Goal: Task Accomplishment & Management: Use online tool/utility

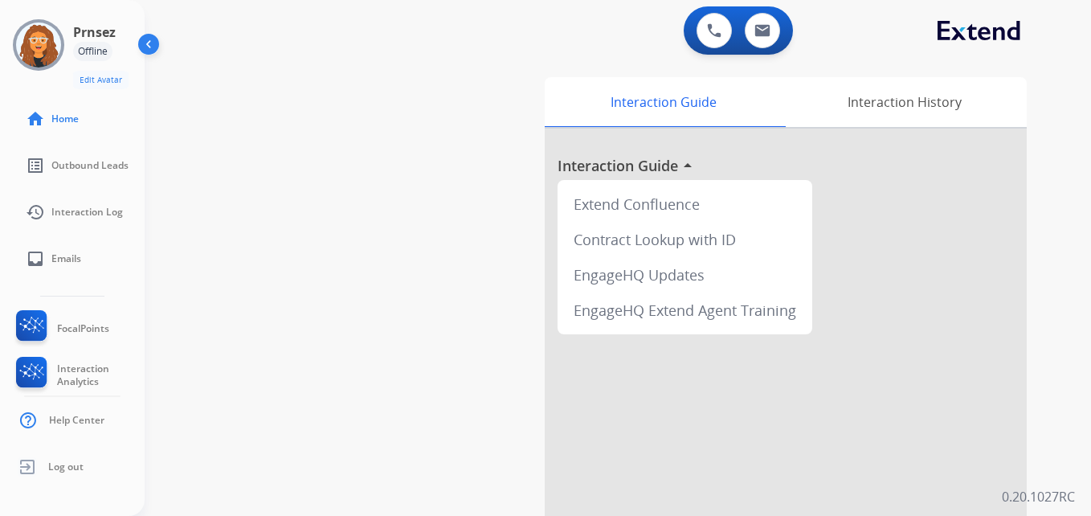
click at [103, 44] on div "Offline" at bounding box center [92, 51] width 39 height 19
click at [141, 44] on img at bounding box center [150, 47] width 31 height 31
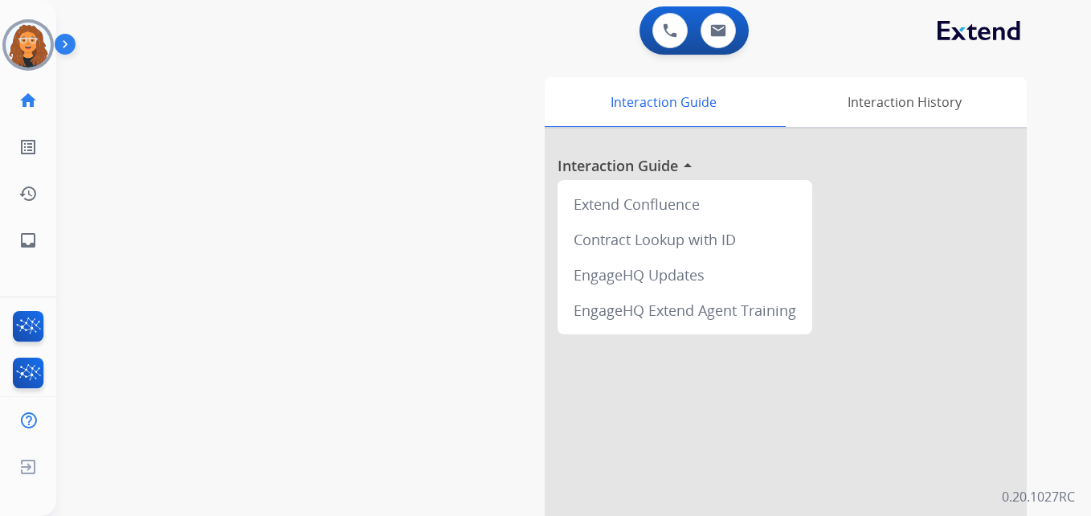
click at [73, 45] on img at bounding box center [68, 47] width 27 height 31
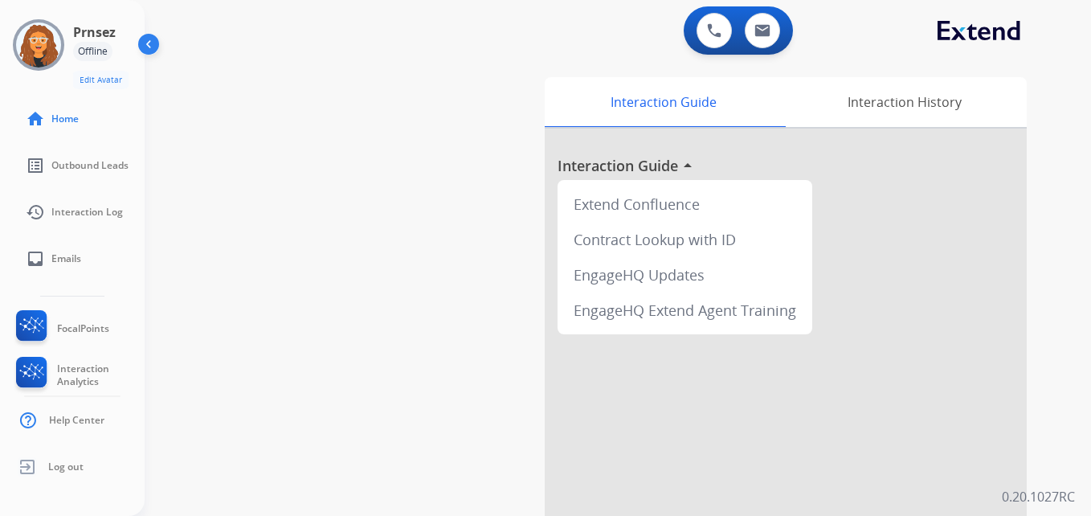
click at [89, 43] on div "Offline" at bounding box center [92, 51] width 39 height 19
click at [49, 43] on img at bounding box center [38, 44] width 45 height 45
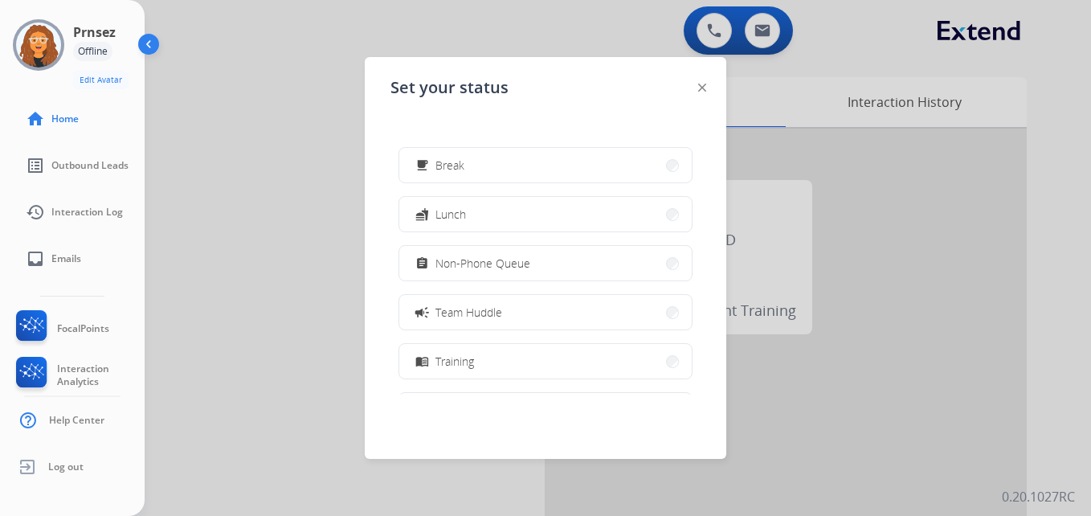
scroll to position [80, 0]
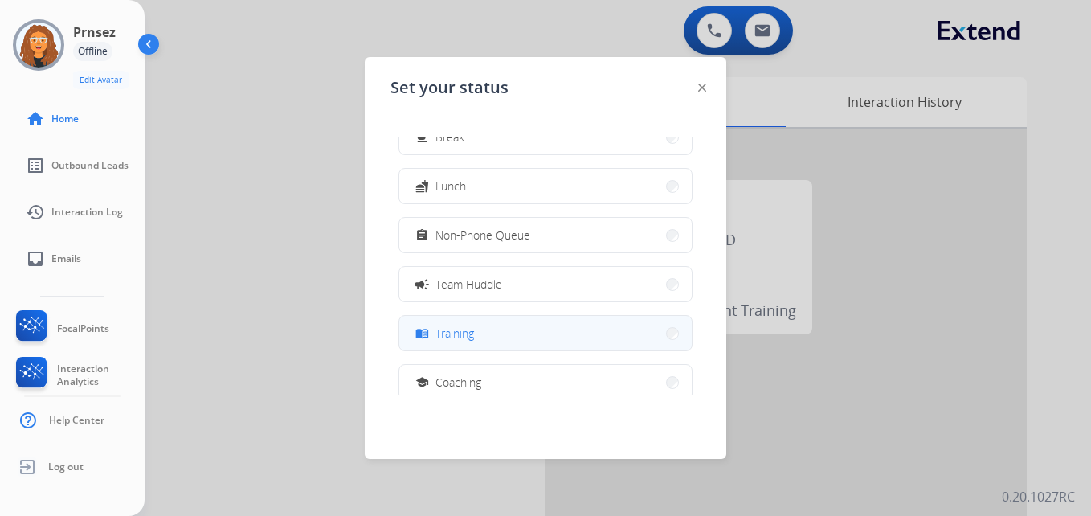
click at [509, 340] on button "menu_book Training" at bounding box center [545, 333] width 292 height 35
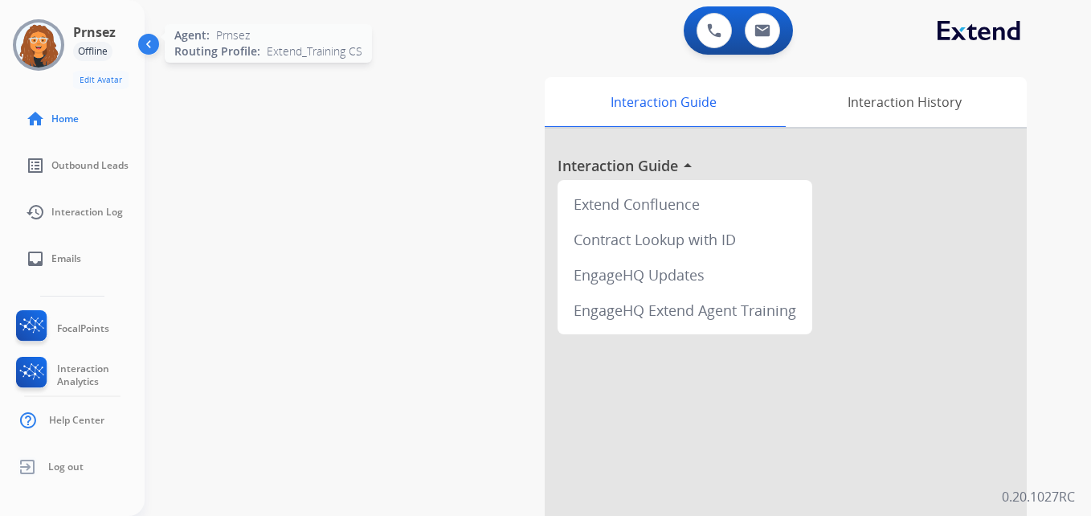
click at [27, 38] on img at bounding box center [38, 44] width 45 height 45
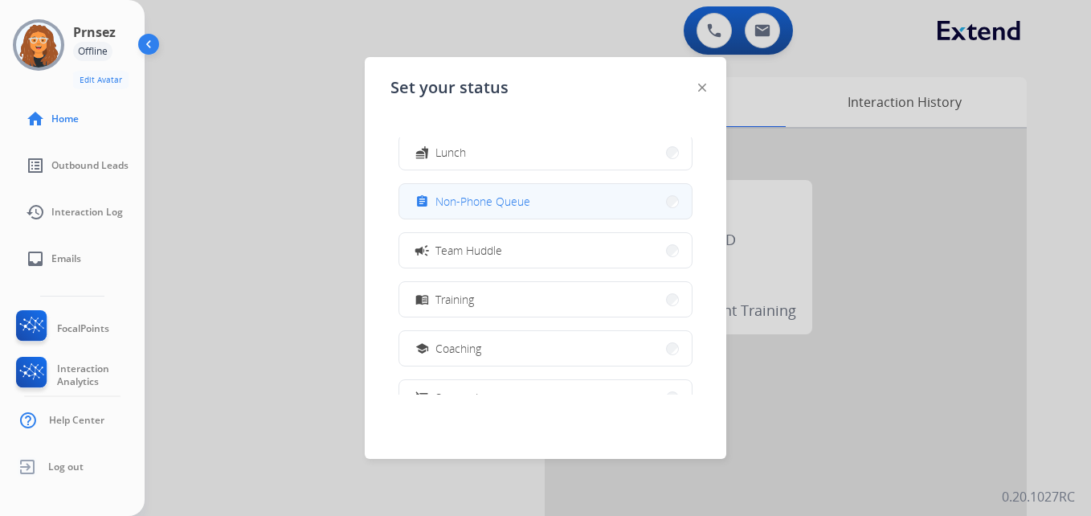
scroll to position [161, 0]
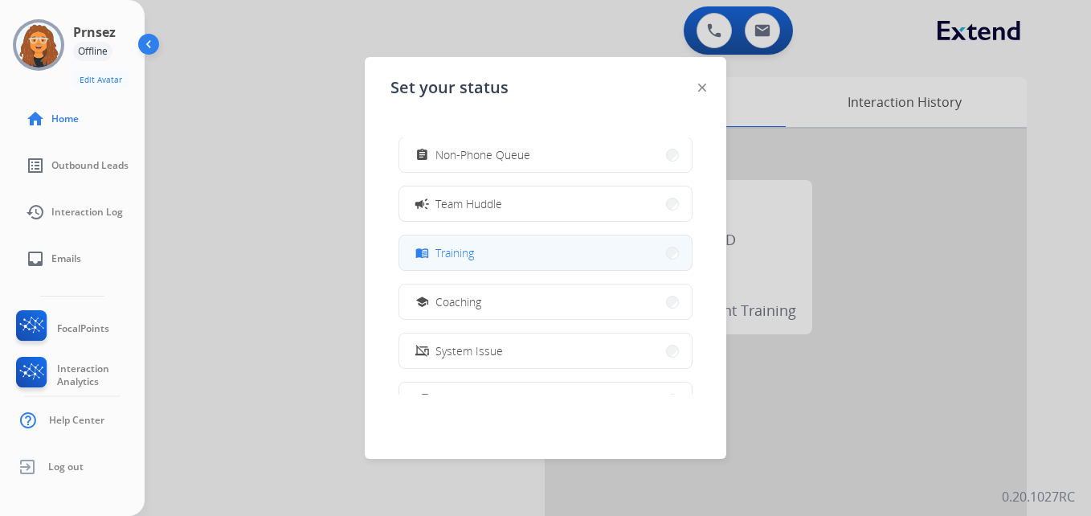
click at [558, 251] on button "menu_book Training" at bounding box center [545, 252] width 292 height 35
